Goal: Navigation & Orientation: Find specific page/section

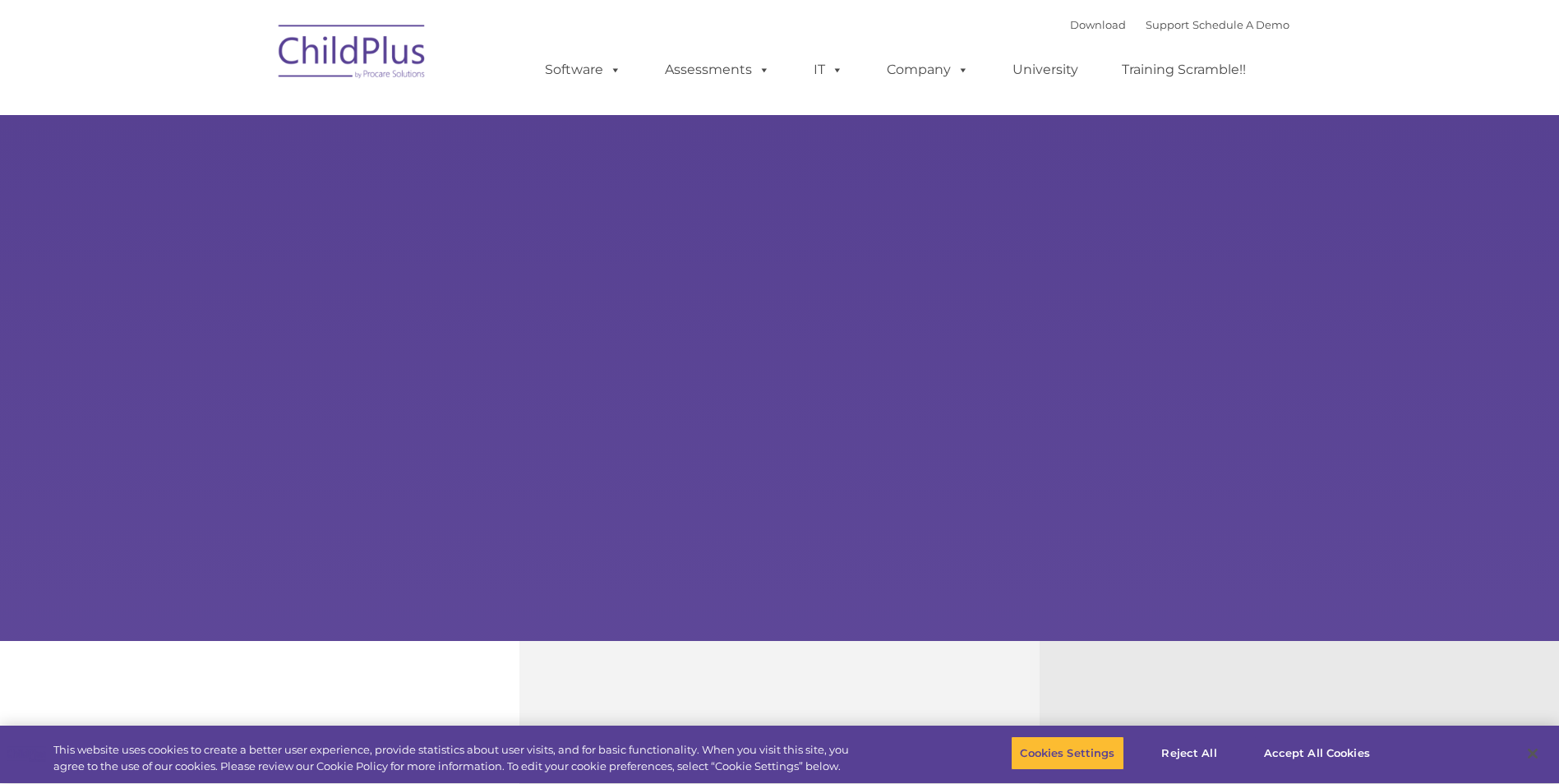
select select "MEDIUM"
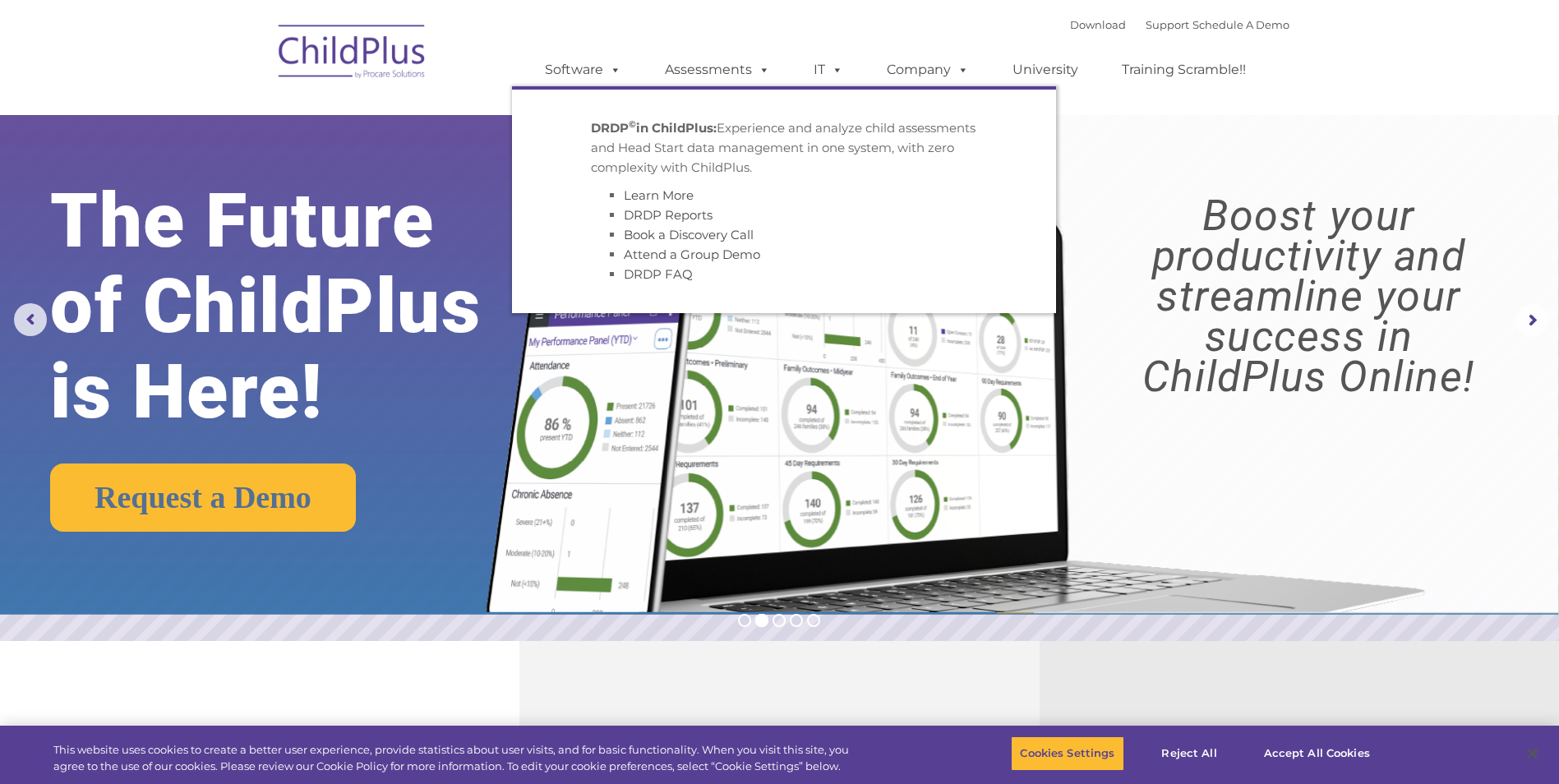
click at [780, 473] on img at bounding box center [951, 347] width 978 height 530
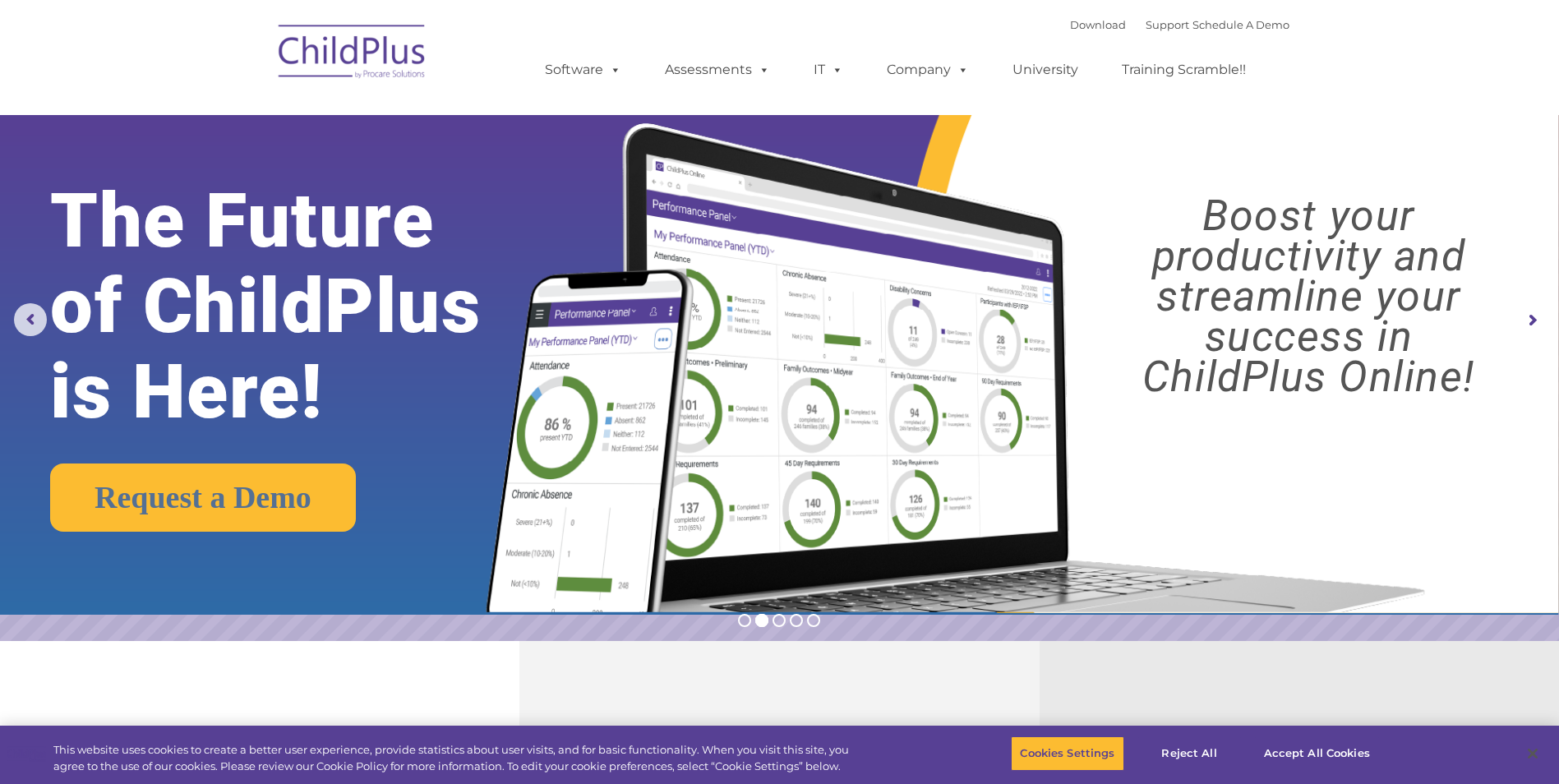
click at [313, 12] on nav "Download Support | Schedule A Demo  MENU MENU Software ChildPlus: The original…" at bounding box center [779, 57] width 1559 height 115
click at [570, 60] on link "Software" at bounding box center [583, 70] width 109 height 33
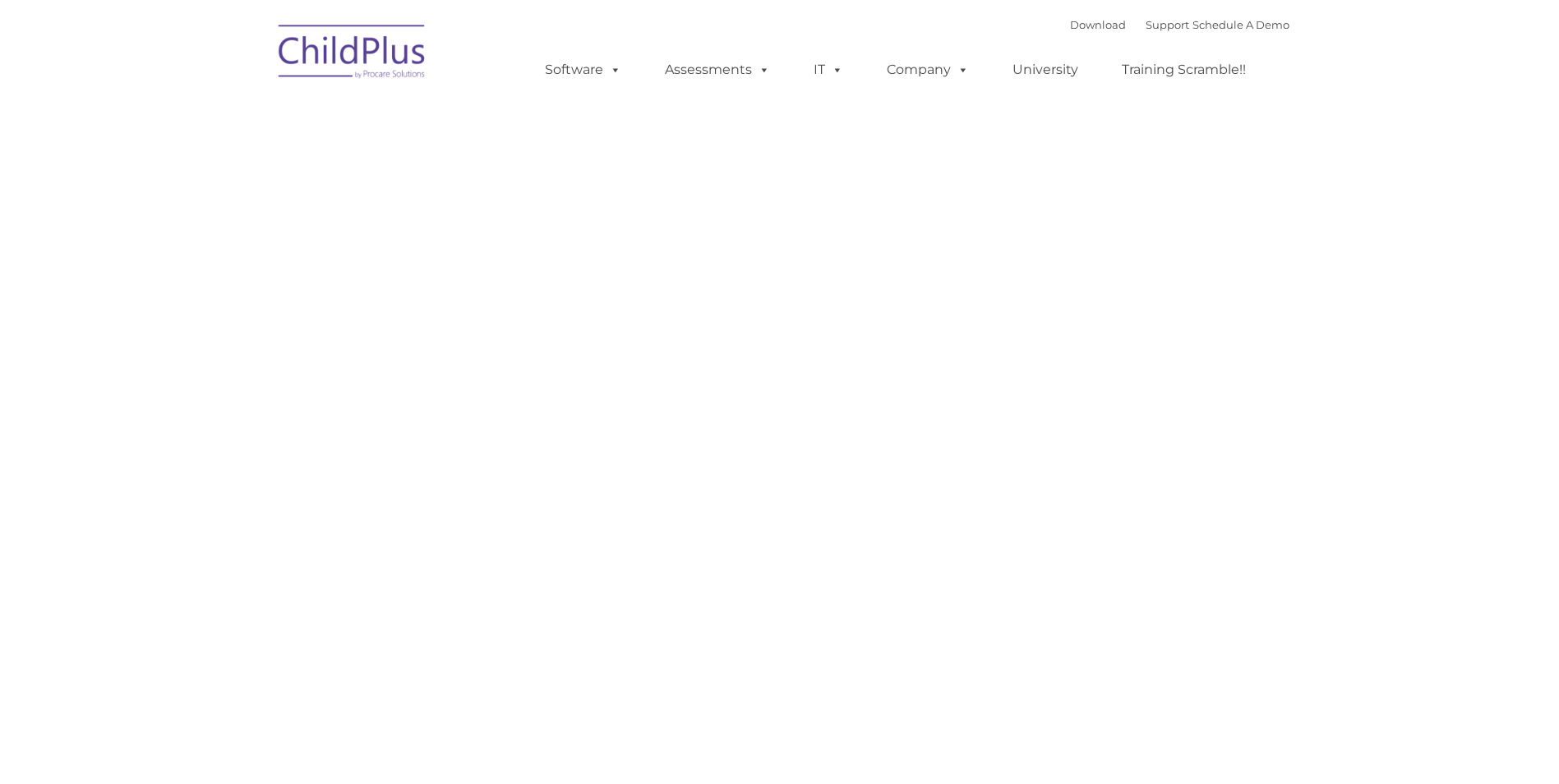
type input ""
